Goal: Task Accomplishment & Management: Complete application form

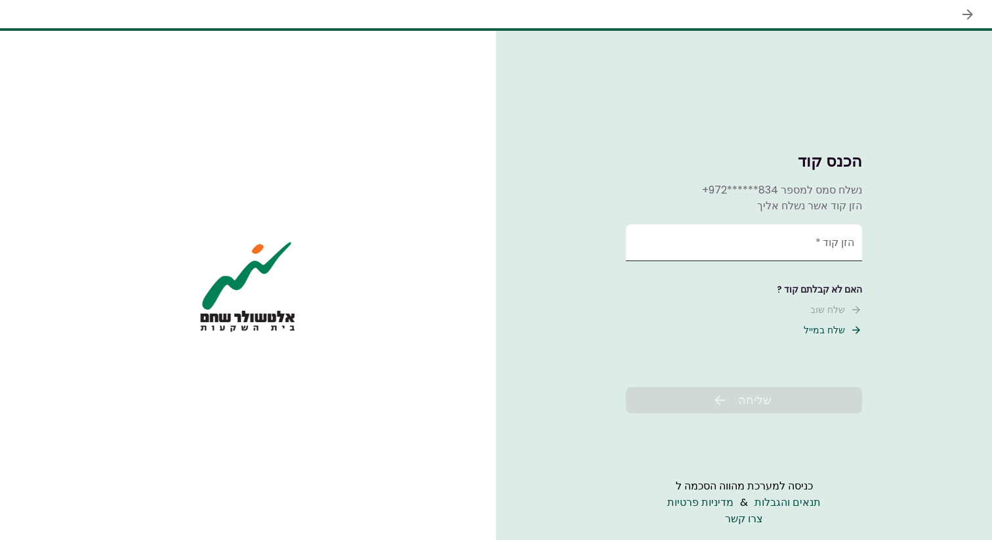
click at [772, 230] on input "הזן קוד   *" at bounding box center [744, 242] width 236 height 37
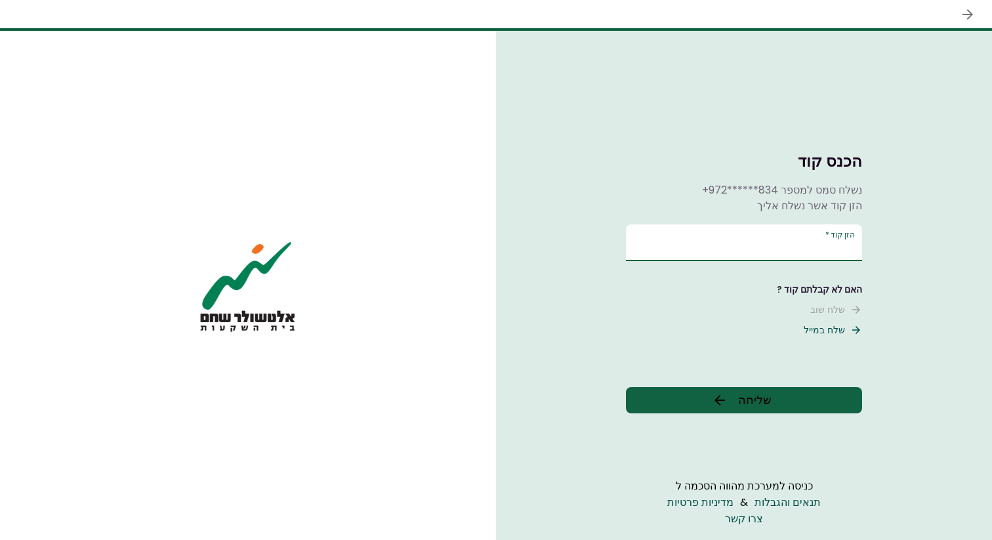
type input "******"
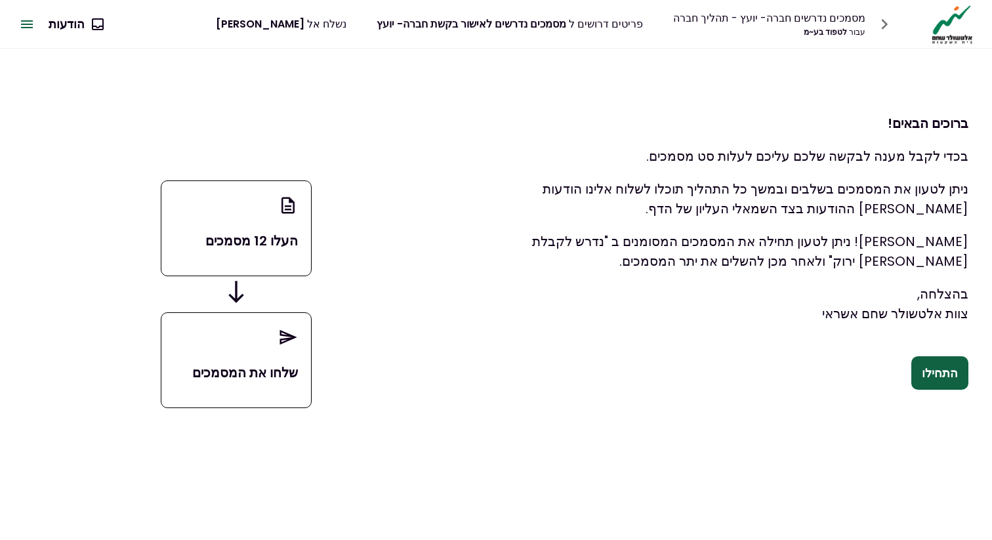
click at [967, 376] on button "התחילו" at bounding box center [940, 373] width 57 height 34
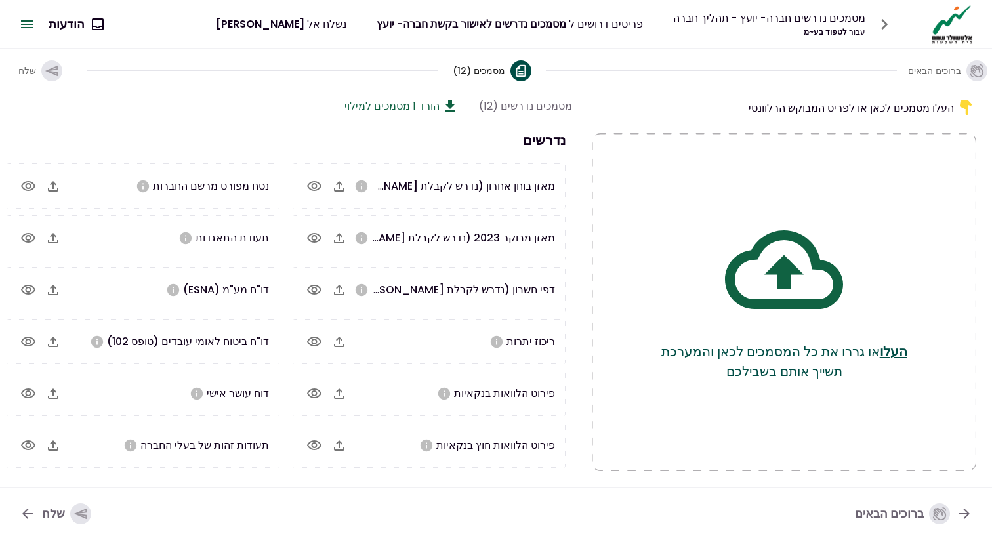
click at [845, 305] on div "העלו או גררו את כל המסמכים לכאן והמערכת תשייך אותם בשבילכם" at bounding box center [784, 303] width 280 height 184
click at [904, 352] on button "העלו" at bounding box center [894, 352] width 28 height 20
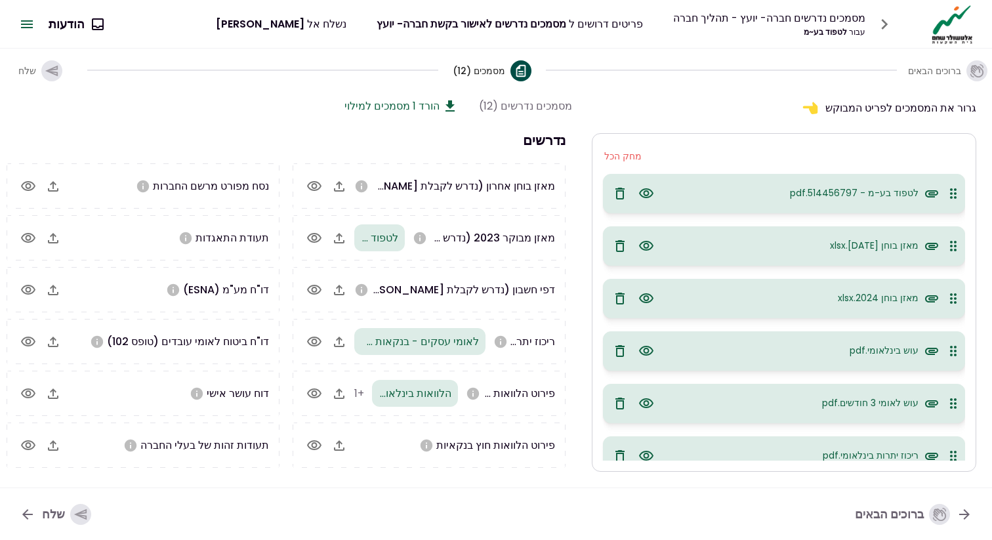
click at [651, 189] on icon "button" at bounding box center [647, 194] width 16 height 16
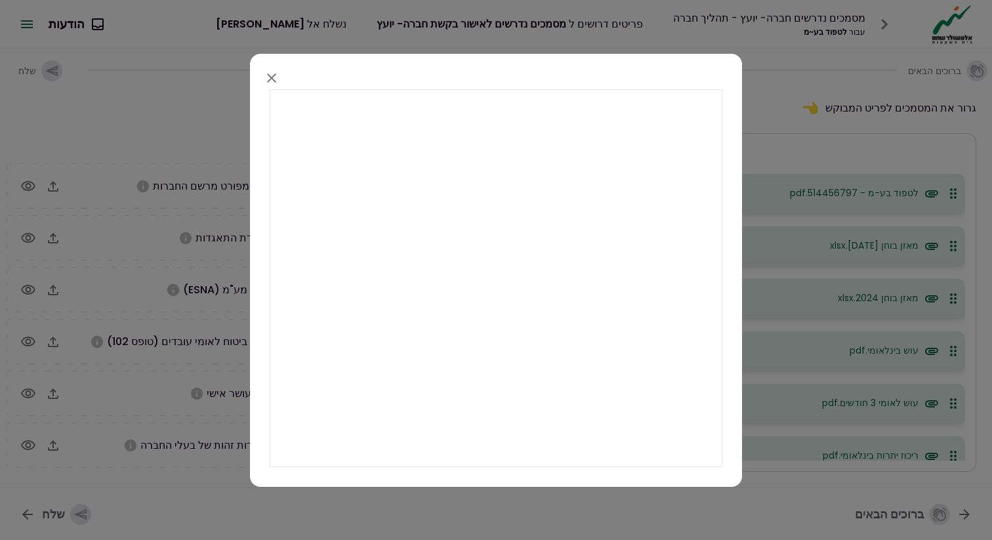
click at [268, 72] on icon "button" at bounding box center [272, 78] width 16 height 16
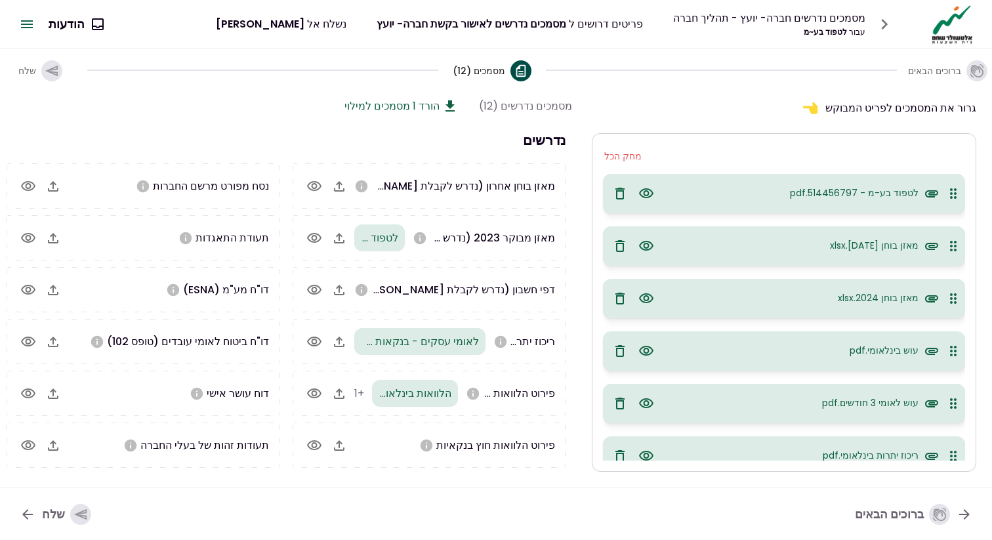
click at [653, 243] on icon "button" at bounding box center [647, 246] width 16 height 16
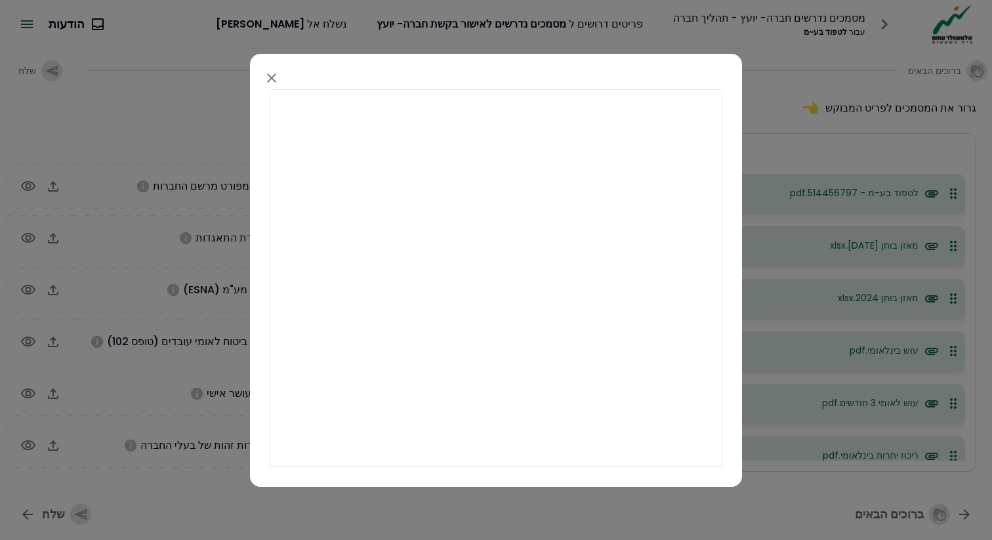
click at [268, 72] on icon "button" at bounding box center [272, 78] width 16 height 16
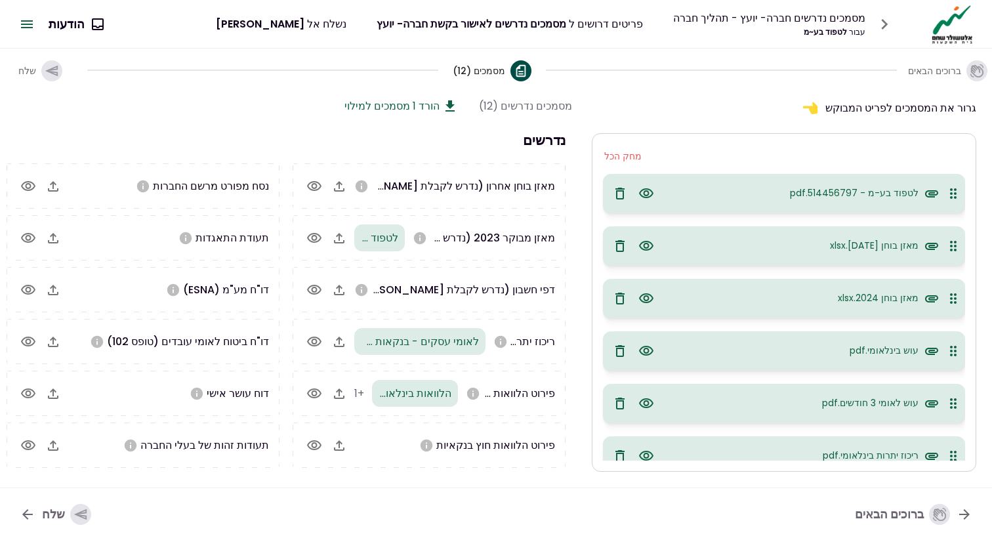
click at [650, 247] on icon "button" at bounding box center [647, 246] width 16 height 16
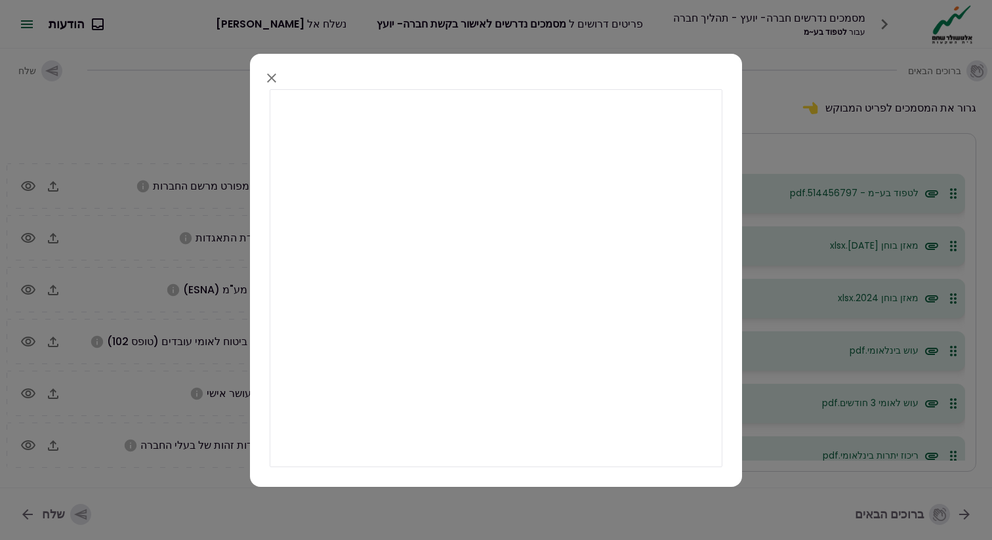
click at [275, 75] on icon "button" at bounding box center [272, 78] width 16 height 16
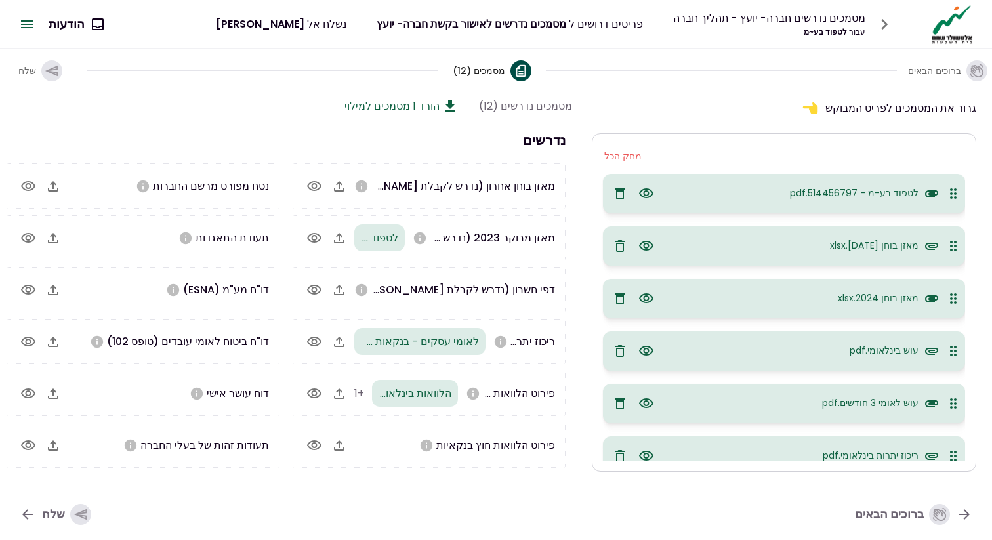
click at [618, 188] on icon "button" at bounding box center [620, 194] width 9 height 12
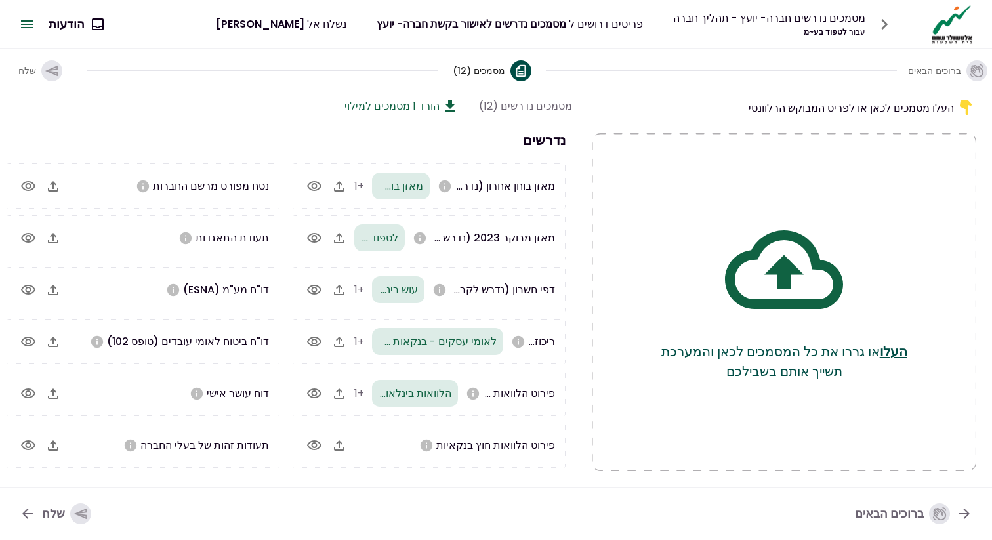
click at [67, 517] on div "שלח" at bounding box center [66, 513] width 49 height 21
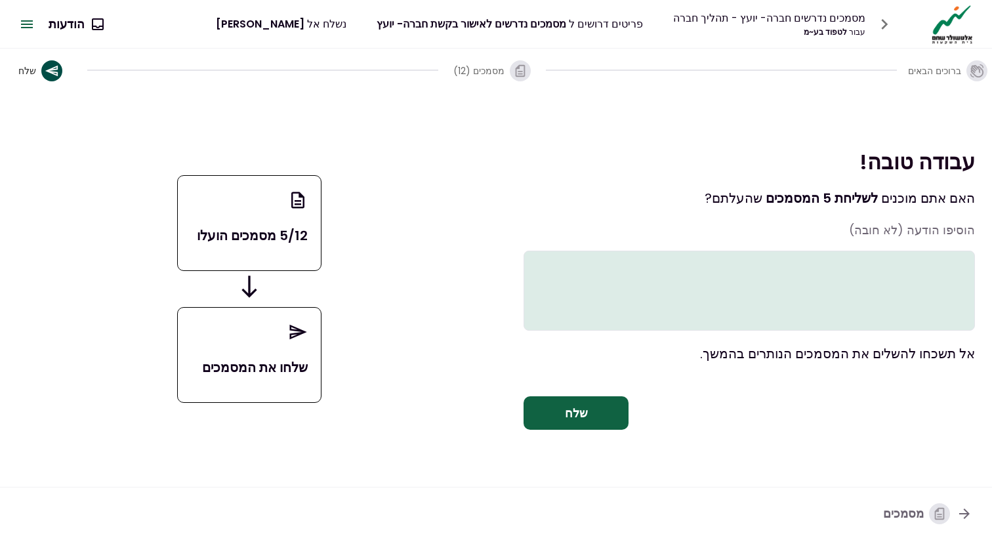
click at [593, 425] on button "שלח" at bounding box center [576, 413] width 105 height 34
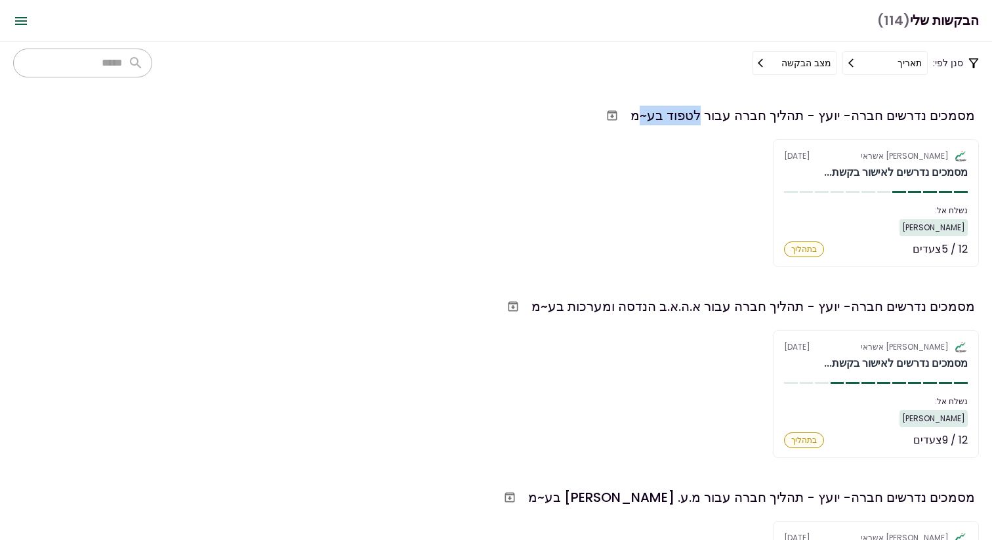
drag, startPoint x: 679, startPoint y: 115, endPoint x: 608, endPoint y: 114, distance: 70.2
click at [631, 114] on div "מסמכים נדרשים חברה- יועץ - תהליך חברה עבור לטפוד בע~מ" at bounding box center [803, 116] width 345 height 20
